Goal: Complete application form

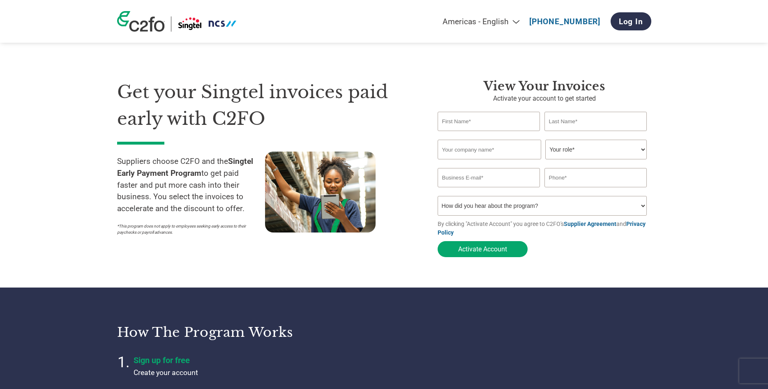
click at [505, 122] on input "text" at bounding box center [488, 121] width 103 height 19
type input "SURESH"
type input "[PERSON_NAME]"
type input "UNITED WORKS PTE LTD"
click at [545, 140] on select "Your role* CFO Controller Credit Manager Finance Director Treasurer CEO Preside…" at bounding box center [595, 150] width 101 height 20
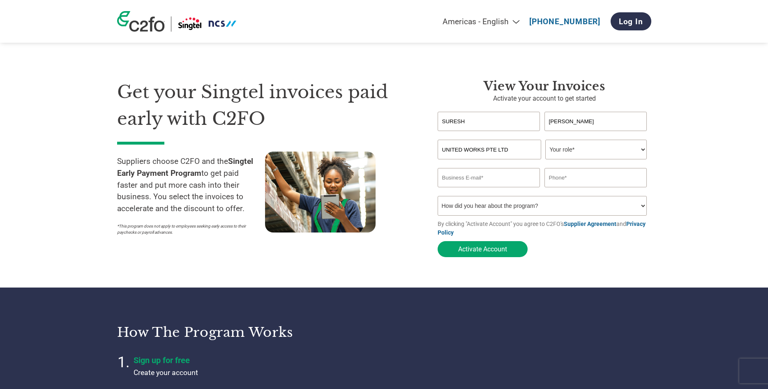
select select "CEO"
click option "CEO" at bounding box center [0, 0] width 0 height 0
click at [484, 180] on input "email" at bounding box center [488, 177] width 103 height 19
type input "[EMAIL_ADDRESS][DOMAIN_NAME]"
type input "[PHONE_NUMBER]"
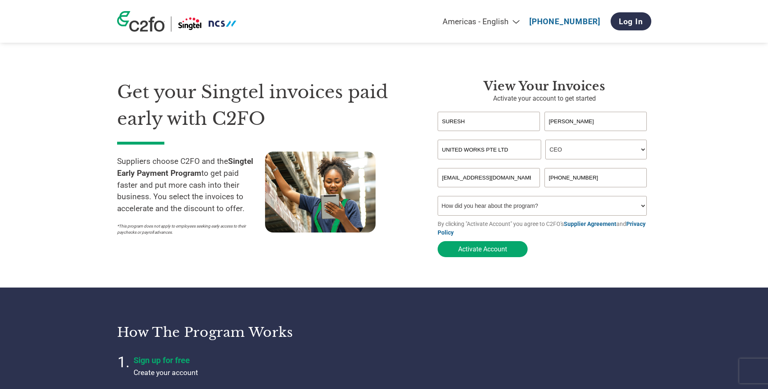
click at [437, 196] on select "How did you hear about the program? Received a letter Email Social Media Online…" at bounding box center [541, 206] width 209 height 20
select select "Email"
click option "Email" at bounding box center [0, 0] width 0 height 0
click at [499, 249] on button "Activate Account" at bounding box center [482, 249] width 90 height 16
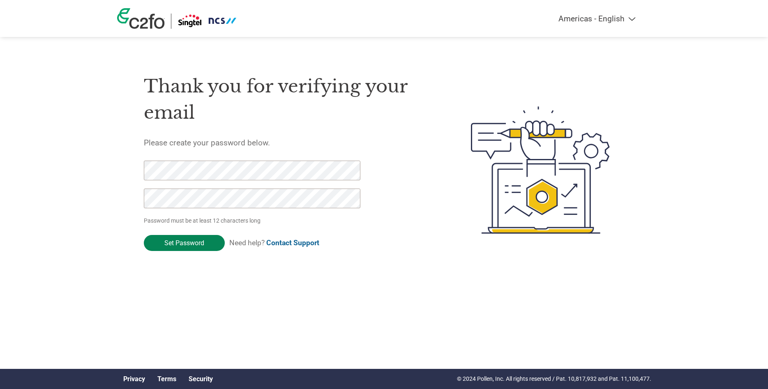
click at [209, 243] on input "Set Password" at bounding box center [184, 243] width 81 height 16
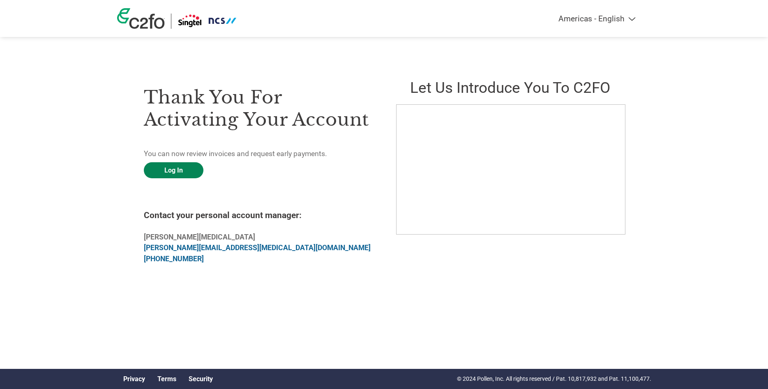
click at [185, 171] on link "Log In" at bounding box center [174, 170] width 60 height 16
